Goal: Contribute content

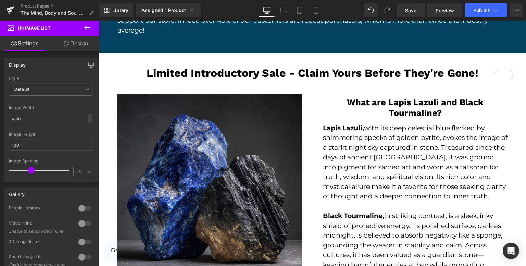
scroll to position [1301, 0]
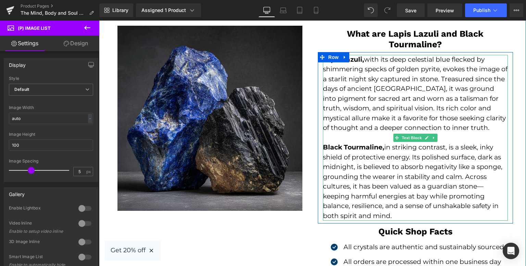
click at [336, 77] on p "Lapis Lazuli, with its deep celestial blue flecked by shimmering specks of gold…" at bounding box center [415, 94] width 185 height 78
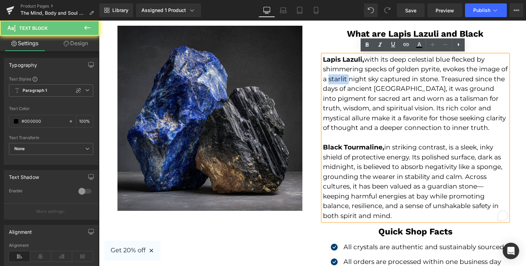
click at [361, 65] on p "Lapis Lazuli, with its deep celestial blue flecked by shimmering specks of gold…" at bounding box center [415, 94] width 185 height 78
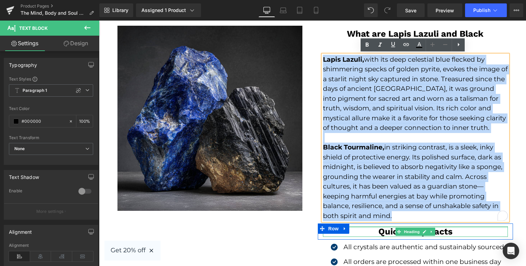
drag, startPoint x: 320, startPoint y: 59, endPoint x: 499, endPoint y: 227, distance: 244.9
click at [499, 227] on div "What are Lapis Lazuli and Black Tourmaline? Heading Row Lapis Lazuli, with its …" at bounding box center [415, 172] width 205 height 293
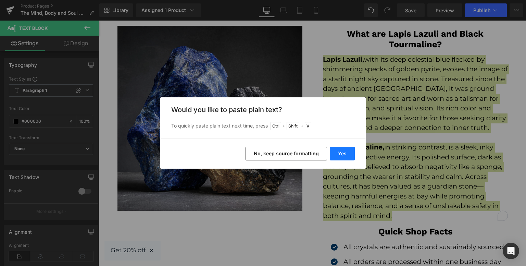
click at [344, 151] on button "Yes" at bounding box center [342, 154] width 25 height 14
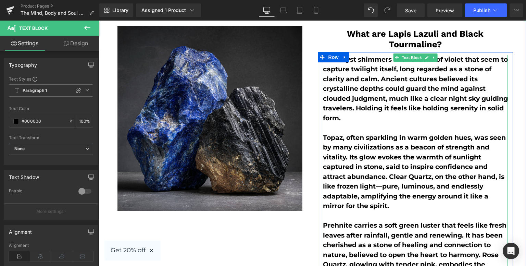
click at [340, 83] on p "Amethyst shimmers with shades of violet that seem to capture twilight itself, l…" at bounding box center [415, 89] width 185 height 68
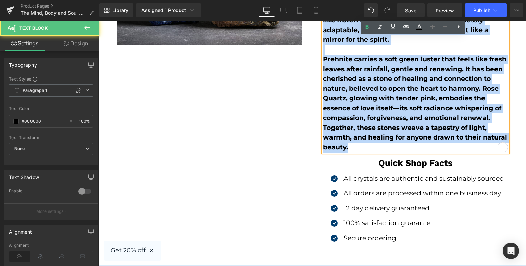
scroll to position [1507, 0]
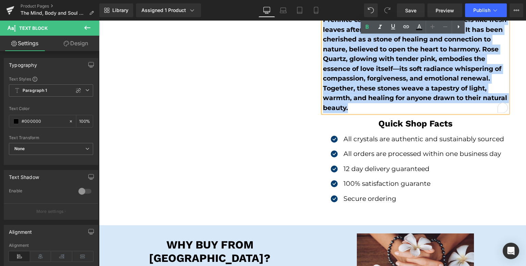
drag, startPoint x: 355, startPoint y: 55, endPoint x: 423, endPoint y: 103, distance: 83.3
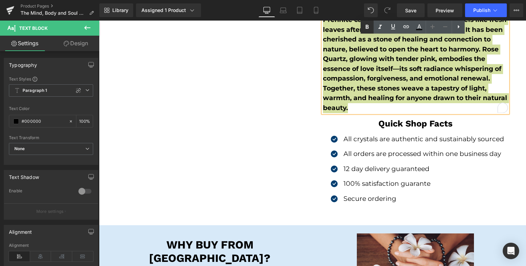
click at [371, 29] on icon at bounding box center [367, 27] width 8 height 8
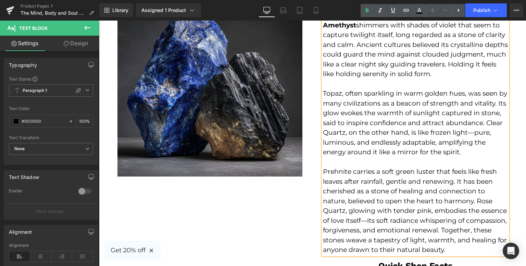
click at [377, 120] on p "Topaz, often sparkling in warm golden hues, was seen by many civilizations as a…" at bounding box center [415, 123] width 185 height 68
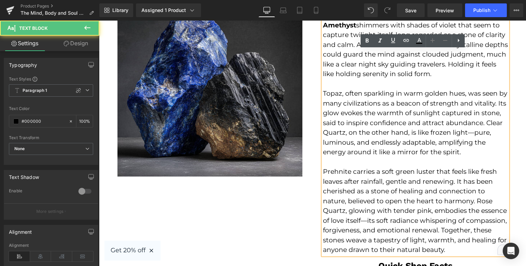
scroll to position [1301, 0]
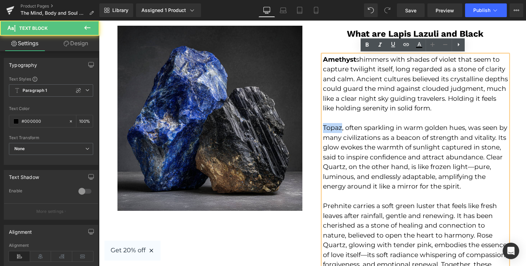
drag, startPoint x: 324, startPoint y: 127, endPoint x: 314, endPoint y: 126, distance: 10.0
click at [313, 126] on div "What are Lapis Lazuli and Black Tourmaline? Heading Row Amethyst shimmers with …" at bounding box center [415, 207] width 205 height 362
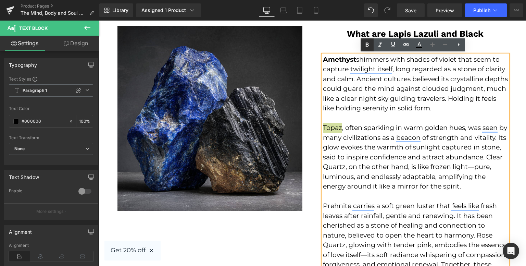
click at [367, 43] on icon at bounding box center [367, 45] width 3 height 4
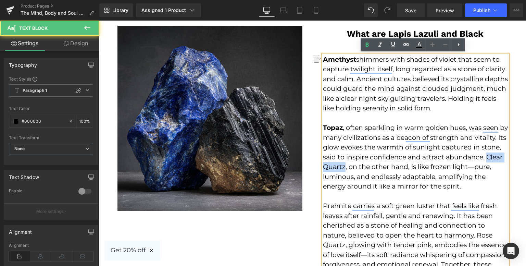
drag, startPoint x: 360, startPoint y: 167, endPoint x: 317, endPoint y: 163, distance: 43.3
click at [318, 163] on div "Amethyst shimmers with shades of violet that seem to capture twilight itself, l…" at bounding box center [415, 172] width 195 height 234
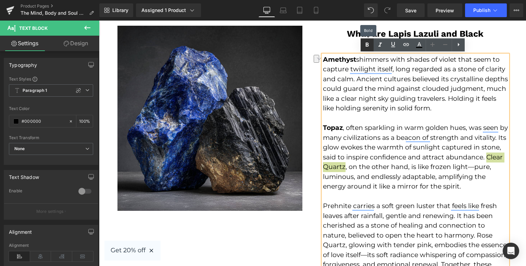
click at [370, 40] on link at bounding box center [367, 44] width 13 height 13
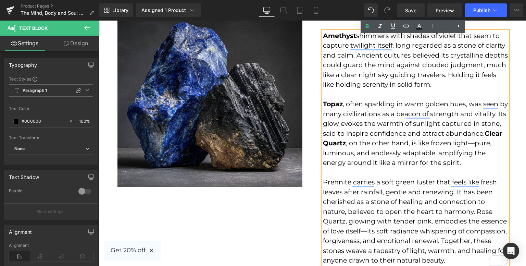
scroll to position [1336, 0]
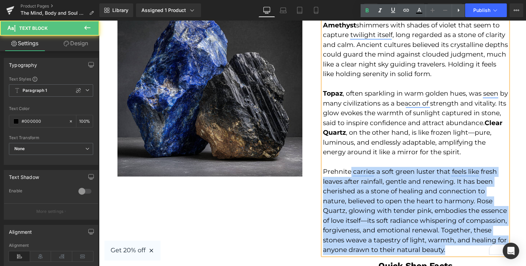
drag, startPoint x: 347, startPoint y: 170, endPoint x: 320, endPoint y: 167, distance: 27.6
click at [323, 167] on div "Amethyst shimmers with shades of violet that seem to capture twilight itself, l…" at bounding box center [415, 138] width 185 height 234
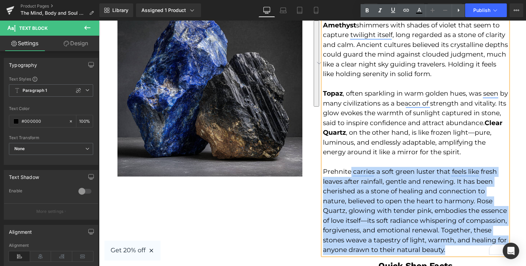
click at [349, 169] on p "Prehnite carries a soft green luster that feels like fresh leaves after rainfal…" at bounding box center [415, 211] width 185 height 88
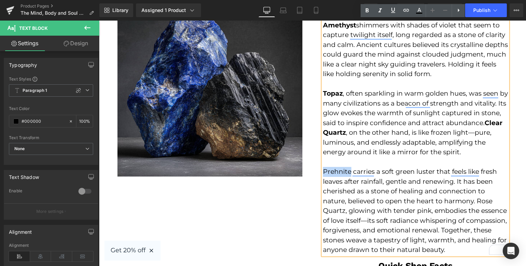
drag, startPoint x: 341, startPoint y: 170, endPoint x: 321, endPoint y: 169, distance: 20.9
click at [323, 169] on p "Prehnite carries a soft green luster that feels like fresh leaves after rainfal…" at bounding box center [415, 211] width 185 height 88
click at [368, 12] on icon at bounding box center [367, 11] width 8 height 8
drag, startPoint x: 473, startPoint y: 198, endPoint x: 342, endPoint y: 205, distance: 131.4
click at [342, 207] on p "Prehnite carries a soft green luster that feels like fresh leaves after rainfal…" at bounding box center [415, 211] width 185 height 88
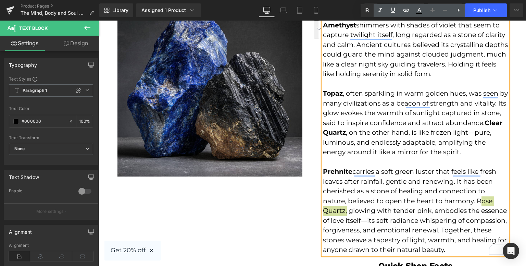
click at [365, 16] on link at bounding box center [367, 10] width 13 height 13
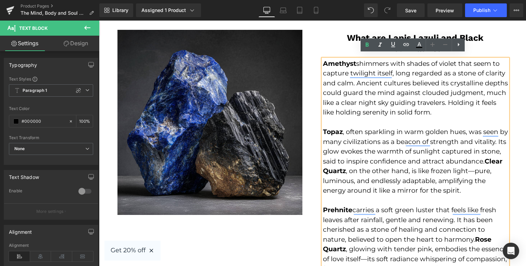
scroll to position [1301, 0]
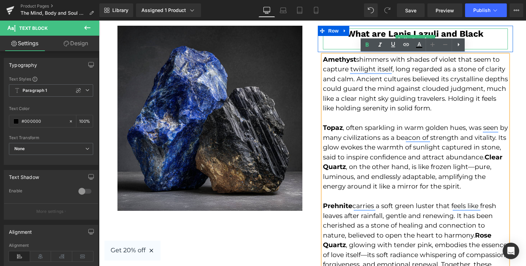
click at [444, 35] on h3 "What are Lapis Lazuli and Black" at bounding box center [415, 33] width 185 height 10
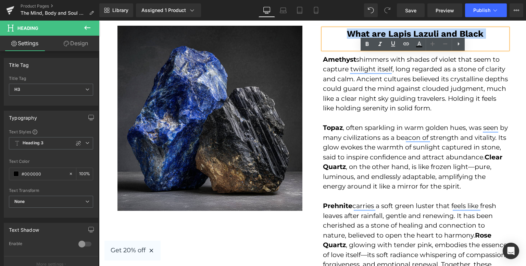
click at [481, 35] on h3 "What are Lapis Lazuli and Black" at bounding box center [415, 33] width 185 height 10
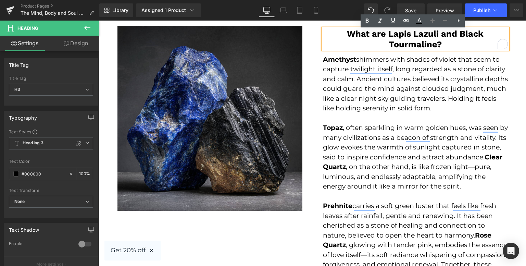
scroll to position [1267, 0]
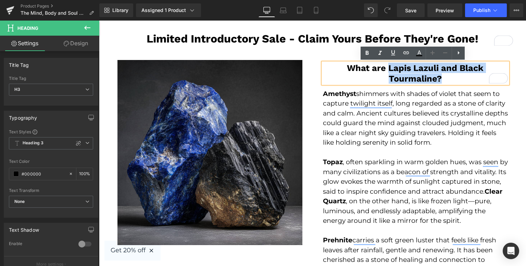
drag, startPoint x: 449, startPoint y: 75, endPoint x: 384, endPoint y: 69, distance: 65.7
click at [384, 69] on div "What are Lapis Lazuli and Black Tourmaline?" at bounding box center [415, 73] width 185 height 21
paste div "To enrich screen reader interactions, please activate Accessibility in Grammarl…"
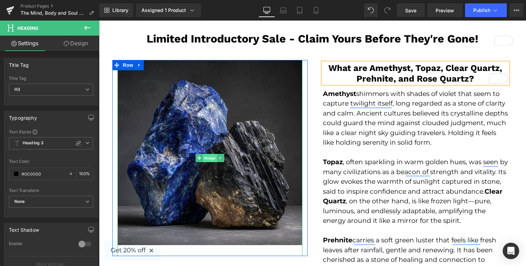
click at [210, 155] on span "Image" at bounding box center [210, 158] width 14 height 8
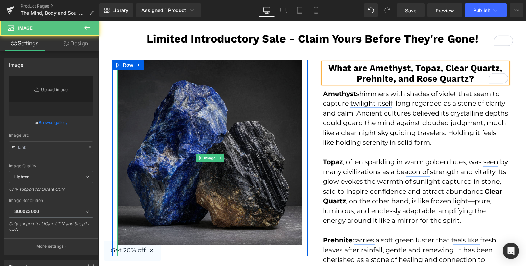
type input "[URL][DOMAIN_NAME]"
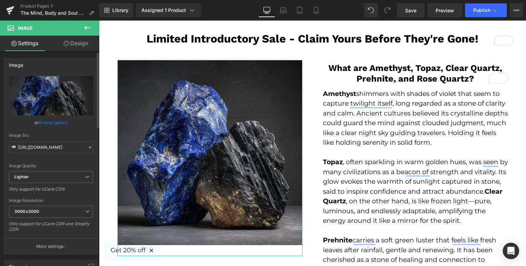
click at [55, 122] on link "Browse gallery" at bounding box center [53, 122] width 29 height 12
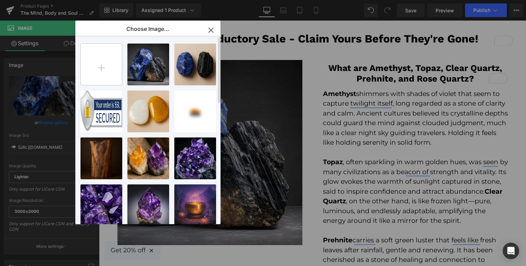
click at [117, 71] on input "file" at bounding box center [101, 64] width 41 height 41
type input "C:\fakepath\e.yu43081_A_raw_Amethyst_Topaz_Clear_Quartz_Prehnite_and_Rose_84849…"
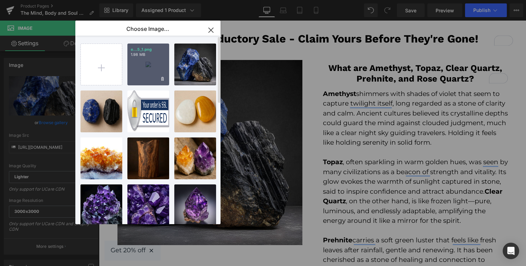
click at [149, 72] on div "e...5_1.png 1.98 MB" at bounding box center [148, 64] width 42 height 42
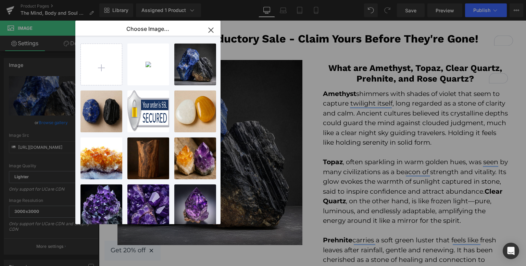
type input "[URL][DOMAIN_NAME]"
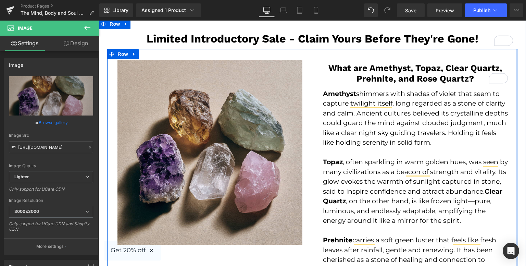
click at [516, 78] on div at bounding box center [517, 237] width 2 height 376
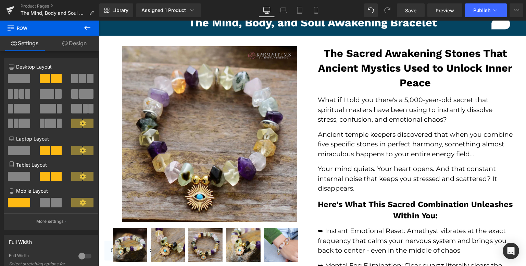
scroll to position [0, 0]
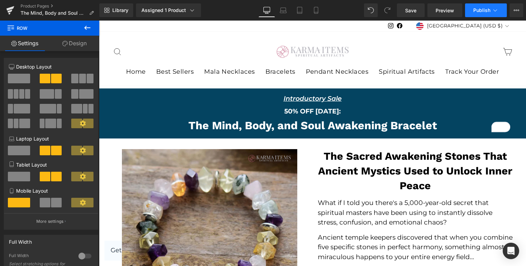
click at [488, 13] on span "Publish" at bounding box center [481, 10] width 17 height 5
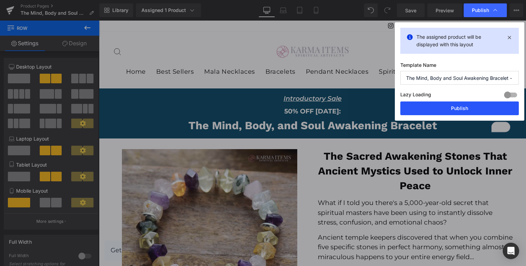
click at [440, 103] on button "Publish" at bounding box center [459, 108] width 118 height 14
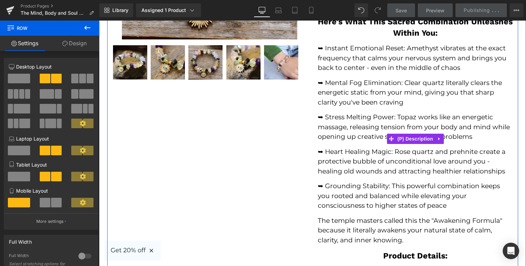
scroll to position [308, 0]
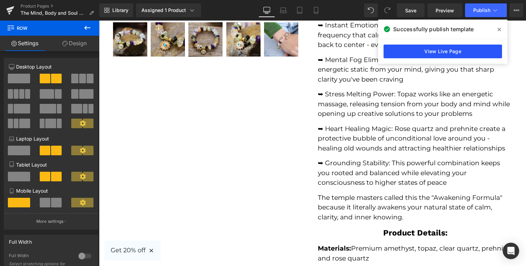
click at [413, 47] on link "View Live Page" at bounding box center [443, 52] width 118 height 14
